Goal: Task Accomplishment & Management: Use online tool/utility

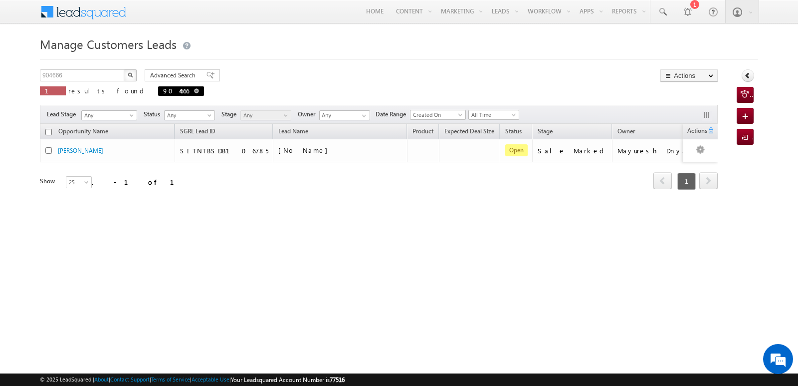
click at [194, 89] on span at bounding box center [196, 90] width 5 height 5
type input "Search Customers Leads"
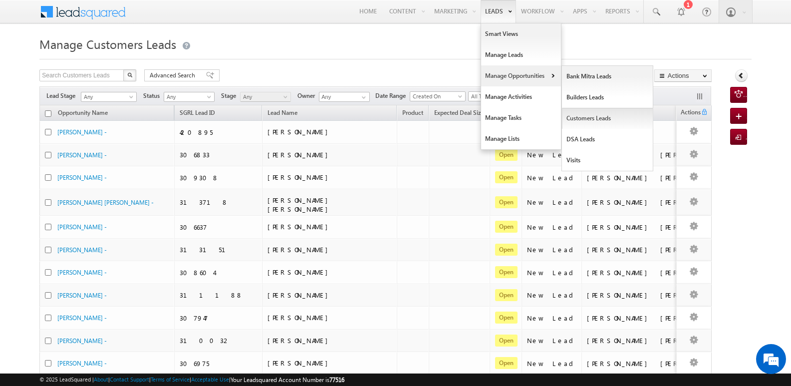
click at [588, 116] on link "Customers Leads" at bounding box center [607, 118] width 91 height 21
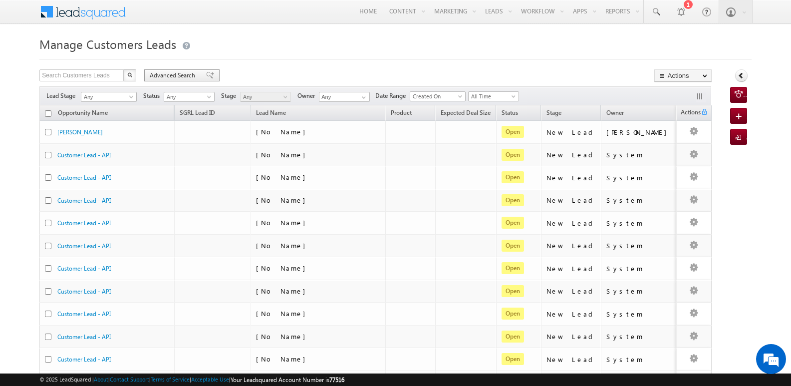
click at [207, 71] on div "Advanced Search" at bounding box center [181, 75] width 75 height 12
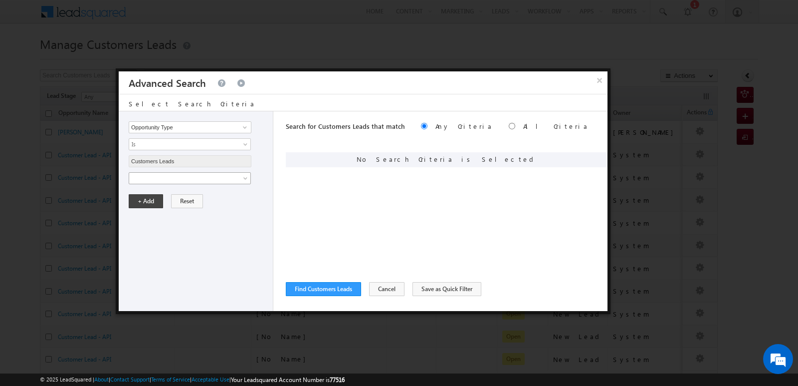
click at [208, 182] on span at bounding box center [183, 178] width 108 height 9
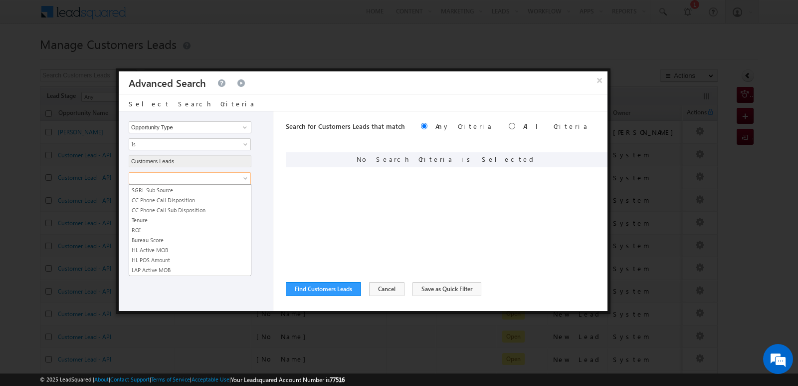
scroll to position [498, 0]
click at [192, 192] on span "Is" at bounding box center [183, 195] width 108 height 9
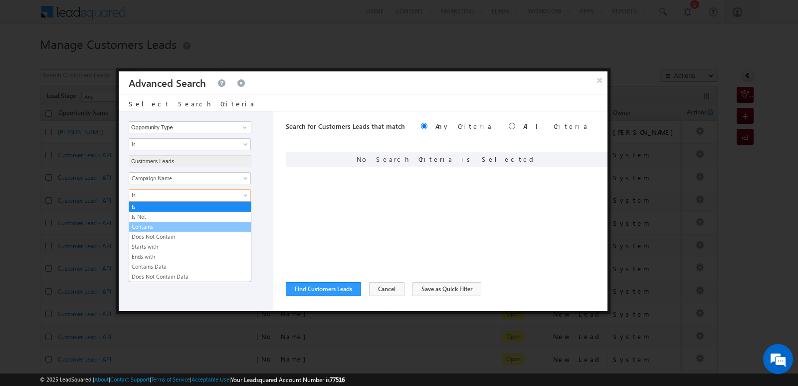
click at [165, 230] on link "Contains" at bounding box center [190, 226] width 122 height 9
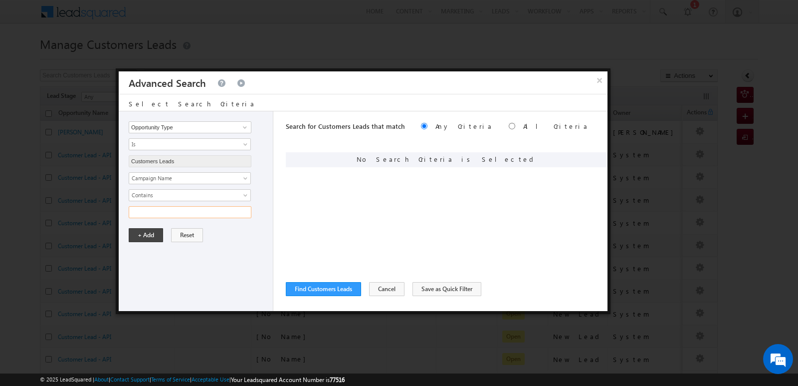
click at [177, 216] on input "text" at bounding box center [190, 212] width 123 height 12
type input "19SEP25"
click at [139, 236] on button "+ Add" at bounding box center [146, 235] width 34 height 14
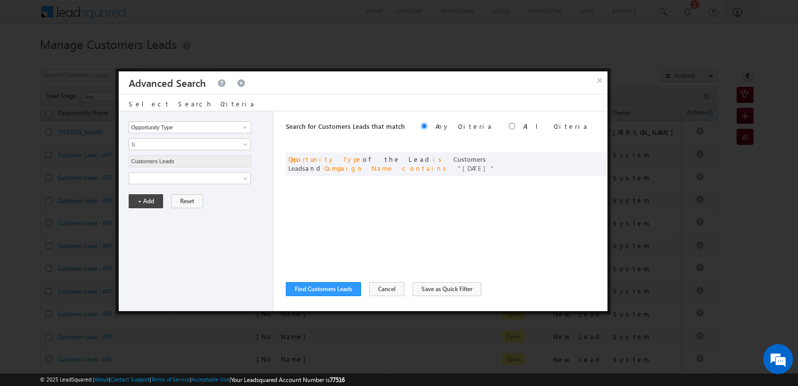
click at [247, 252] on div "Opportunity Type Lead Owner Sales Group Prospect Id Address 1 Address 2 Age Ass…" at bounding box center [196, 211] width 155 height 200
click at [339, 288] on button "Find Customers Leads" at bounding box center [323, 289] width 75 height 14
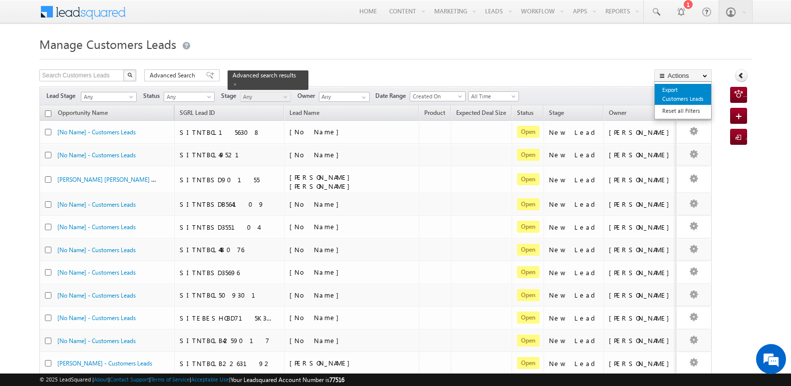
click at [677, 98] on link "Export Customers Leads" at bounding box center [683, 94] width 56 height 21
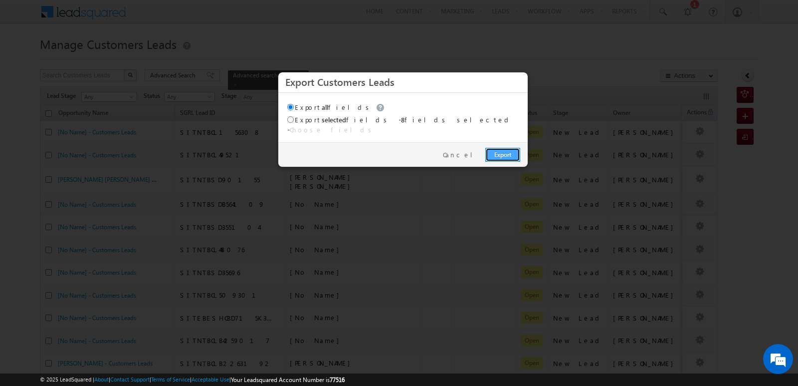
click at [508, 149] on link "Export" at bounding box center [503, 155] width 35 height 14
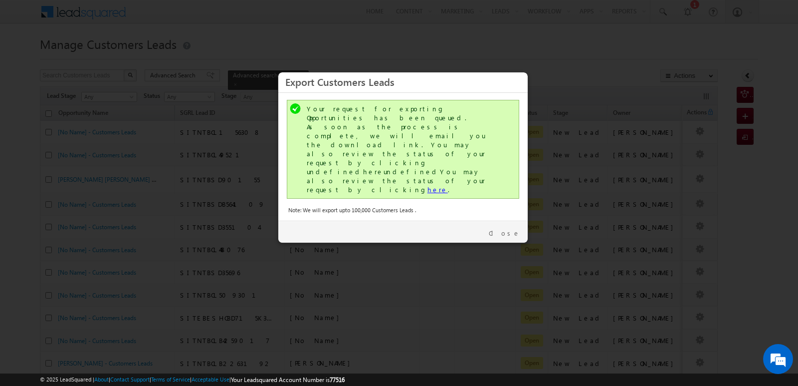
click at [428, 185] on link "here" at bounding box center [438, 189] width 20 height 8
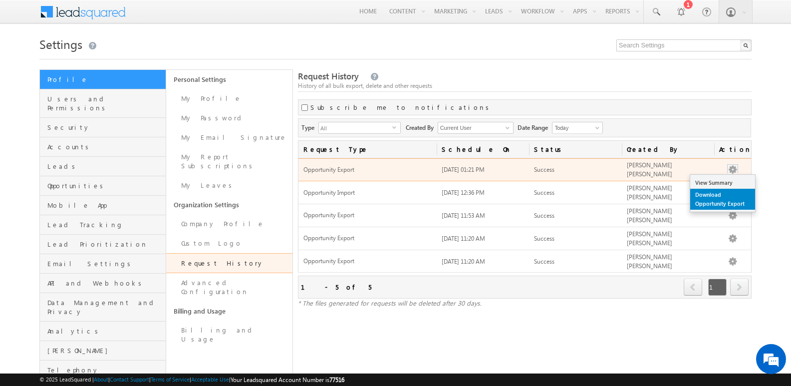
click at [721, 193] on link "Download Opportunity Export" at bounding box center [722, 199] width 65 height 21
